Goal: Find specific page/section: Find specific page/section

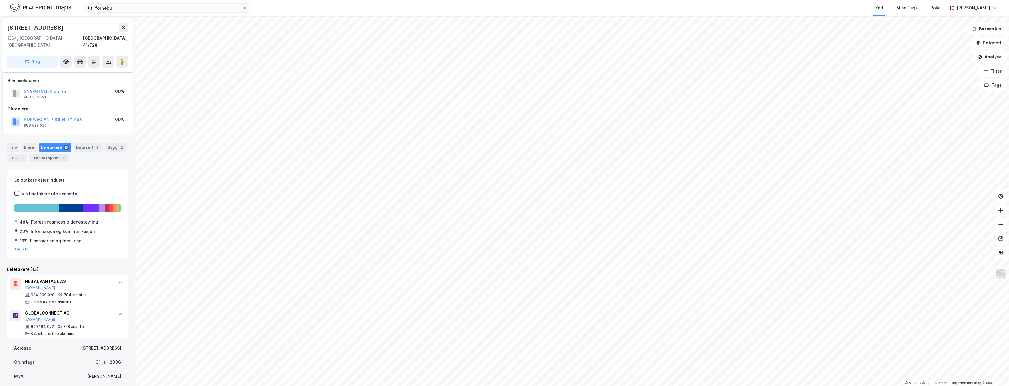
scroll to position [154, 0]
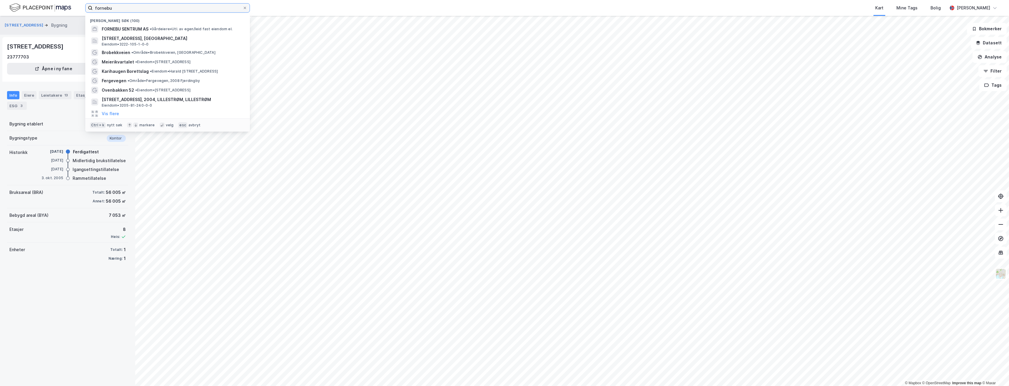
drag, startPoint x: 119, startPoint y: 9, endPoint x: 91, endPoint y: 14, distance: 28.3
click at [91, 14] on div "fornebu Nylige søk (100) FORNEBU SENTRUM AS • Gårdeiere • Utl. av egen/leid fas…" at bounding box center [504, 8] width 1009 height 16
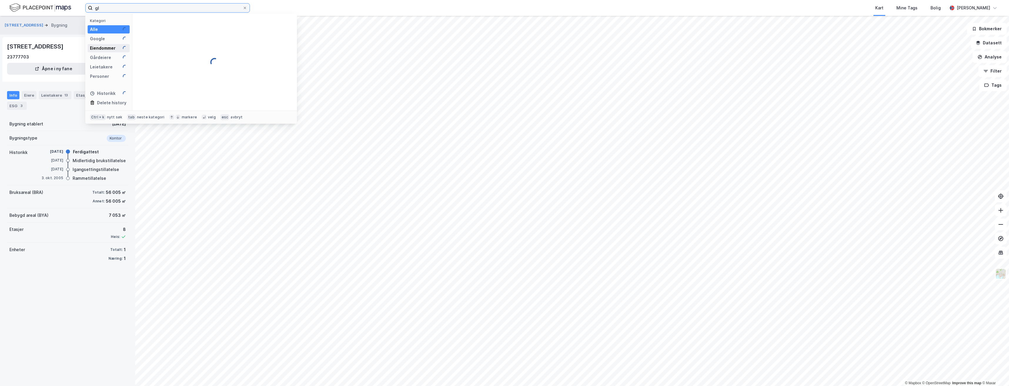
type input "g"
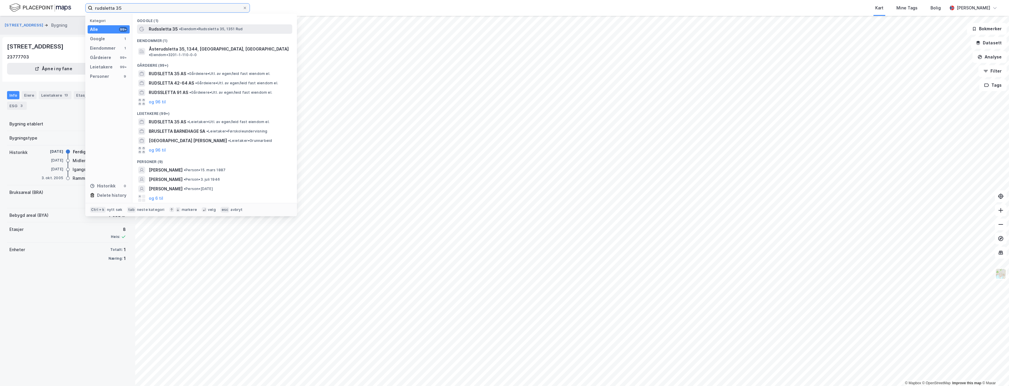
type input "rudsletta 35"
click at [181, 30] on span "•" at bounding box center [180, 29] width 2 height 4
